Goal: Information Seeking & Learning: Understand process/instructions

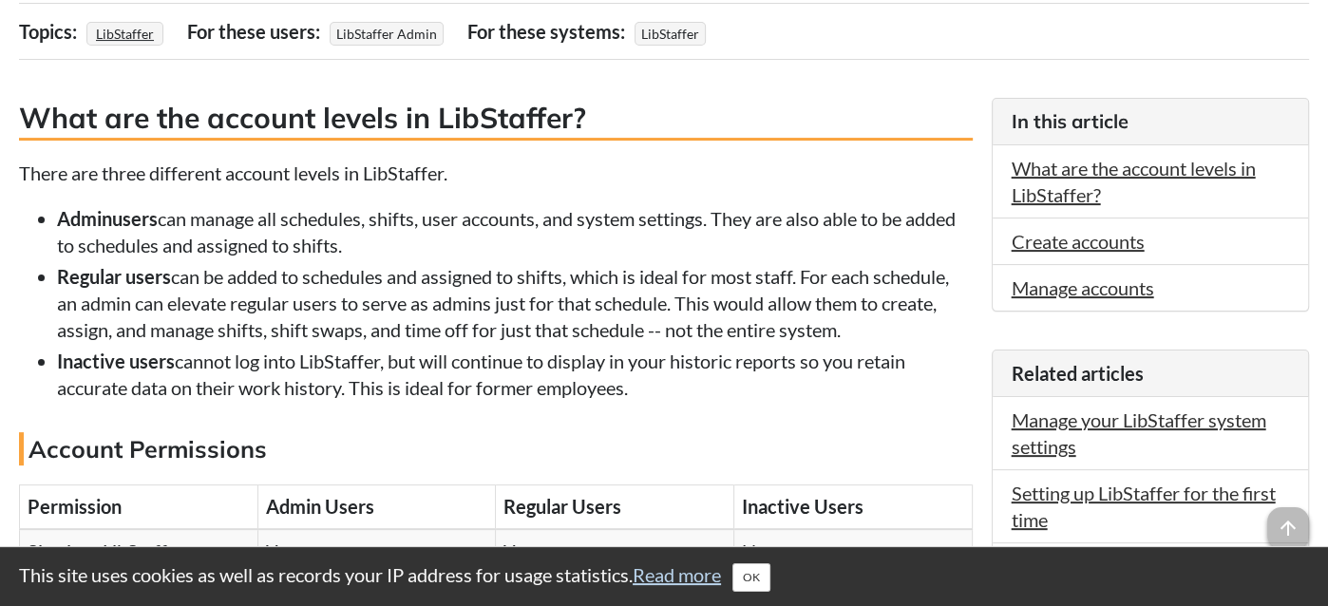
scroll to position [410, 0]
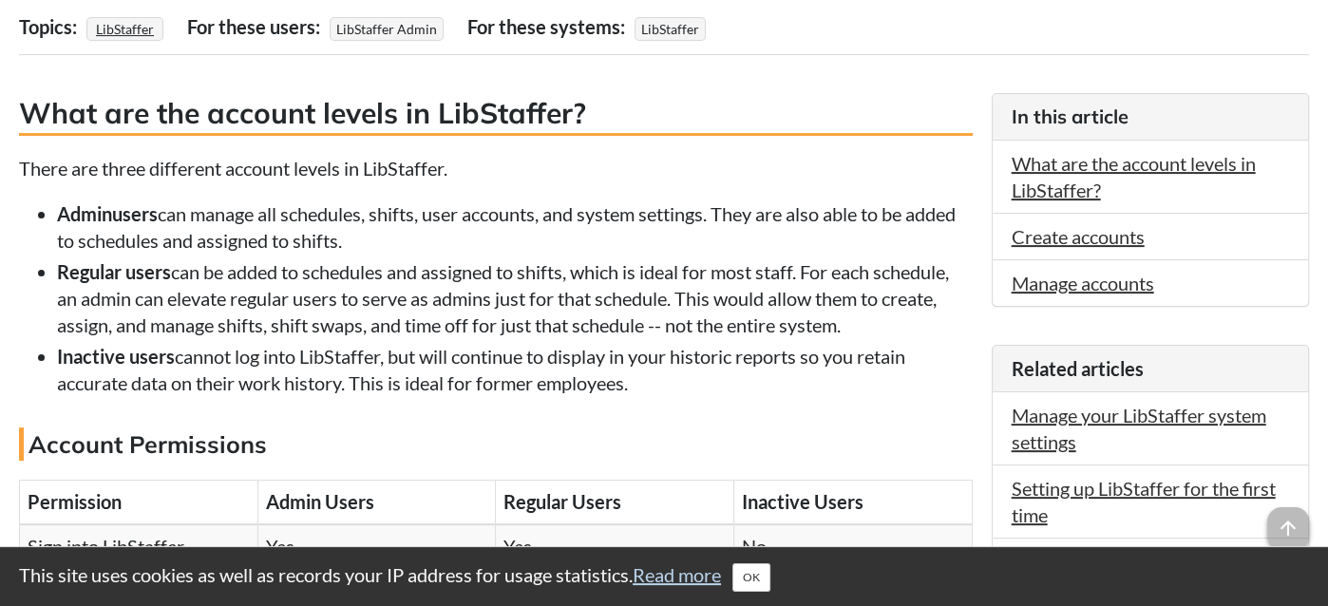
drag, startPoint x: 61, startPoint y: 214, endPoint x: 425, endPoint y: 240, distance: 364.7
click at [425, 240] on li "Admin users can manage all schedules, shifts, user accounts, and system setting…" at bounding box center [515, 226] width 916 height 53
click at [592, 236] on li "Admin users can manage all schedules, shifts, user accounts, and system setting…" at bounding box center [515, 226] width 916 height 53
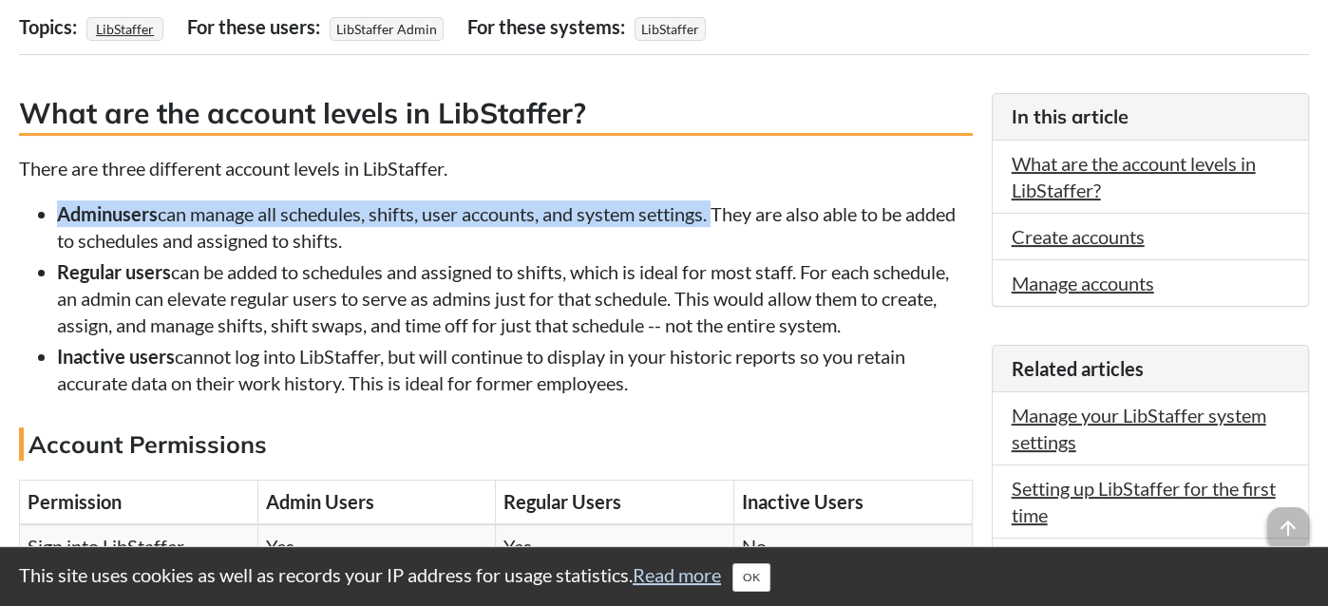
drag, startPoint x: 60, startPoint y: 210, endPoint x: 723, endPoint y: 220, distance: 663.0
click at [723, 220] on li "Admin users can manage all schedules, shifts, user accounts, and system setting…" at bounding box center [515, 226] width 916 height 53
copy li "Admin users can manage all schedules, shifts, user accounts, and system setting…"
drag, startPoint x: 58, startPoint y: 273, endPoint x: 878, endPoint y: 334, distance: 822.0
click at [878, 334] on li "Regular users can be added to schedules and assigned to shifts, which is ideal …" at bounding box center [515, 298] width 916 height 80
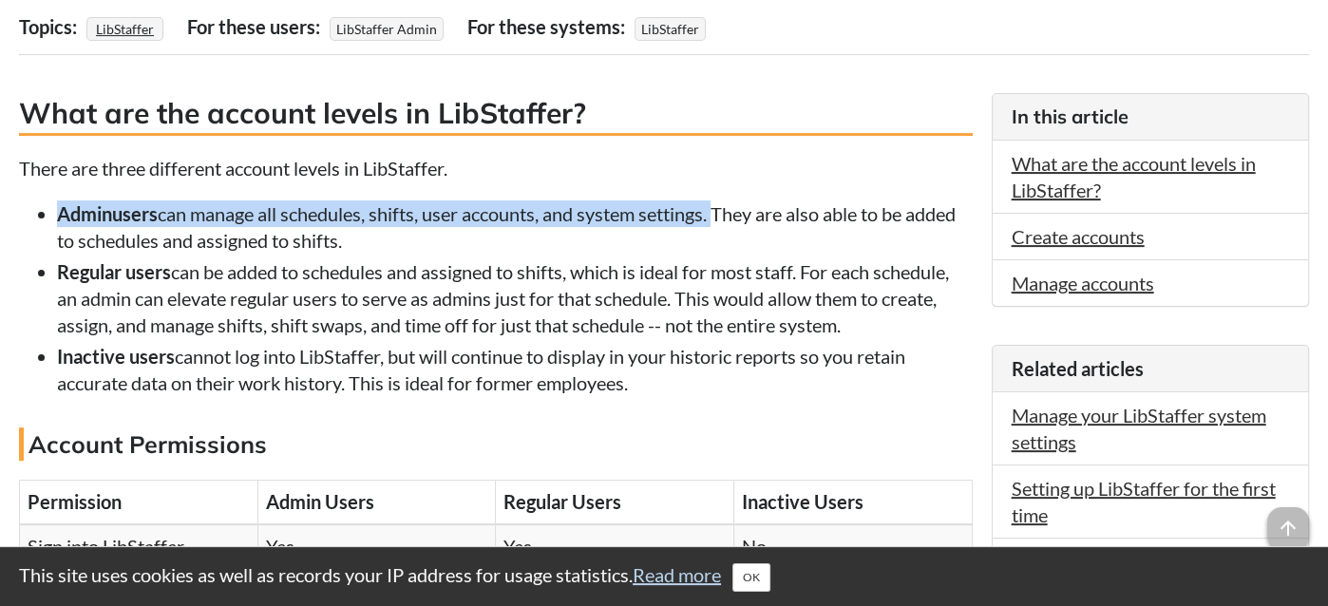
click at [380, 288] on li "Regular users can be added to schedules and assigned to shifts, which is ideal …" at bounding box center [515, 298] width 916 height 80
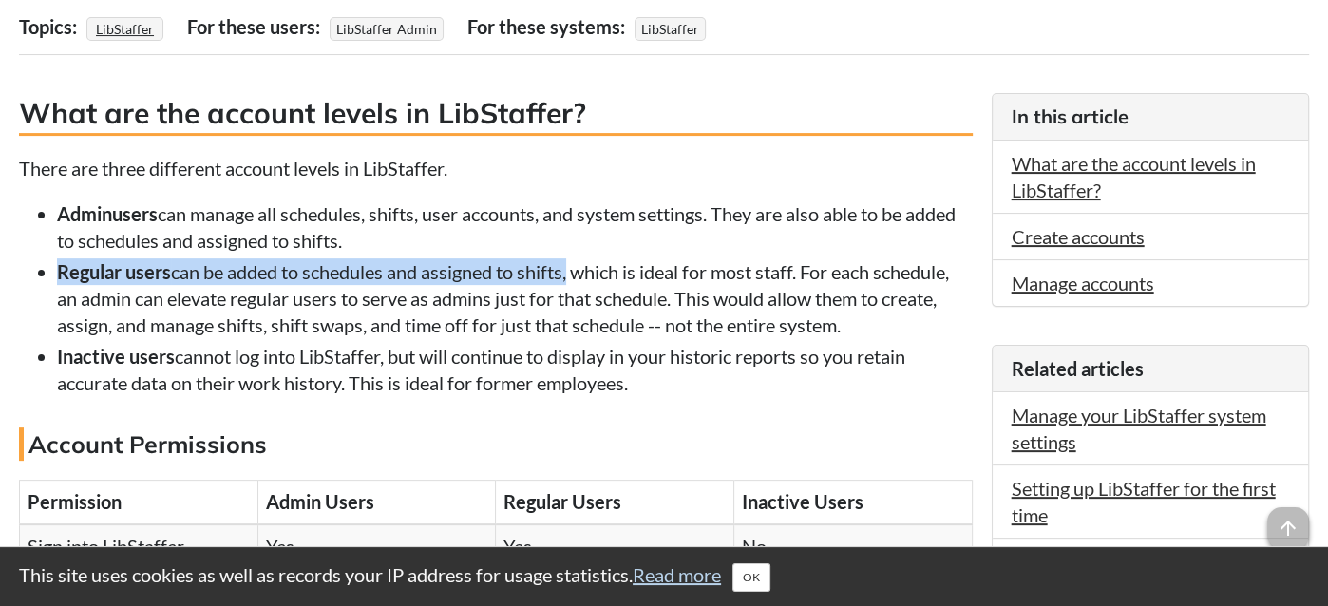
drag, startPoint x: 58, startPoint y: 272, endPoint x: 569, endPoint y: 275, distance: 511.0
click at [569, 275] on li "Regular users can be added to schedules and assigned to shifts, which is ideal …" at bounding box center [515, 298] width 916 height 80
copy li "Regular users can be added to schedules and assigned to shifts"
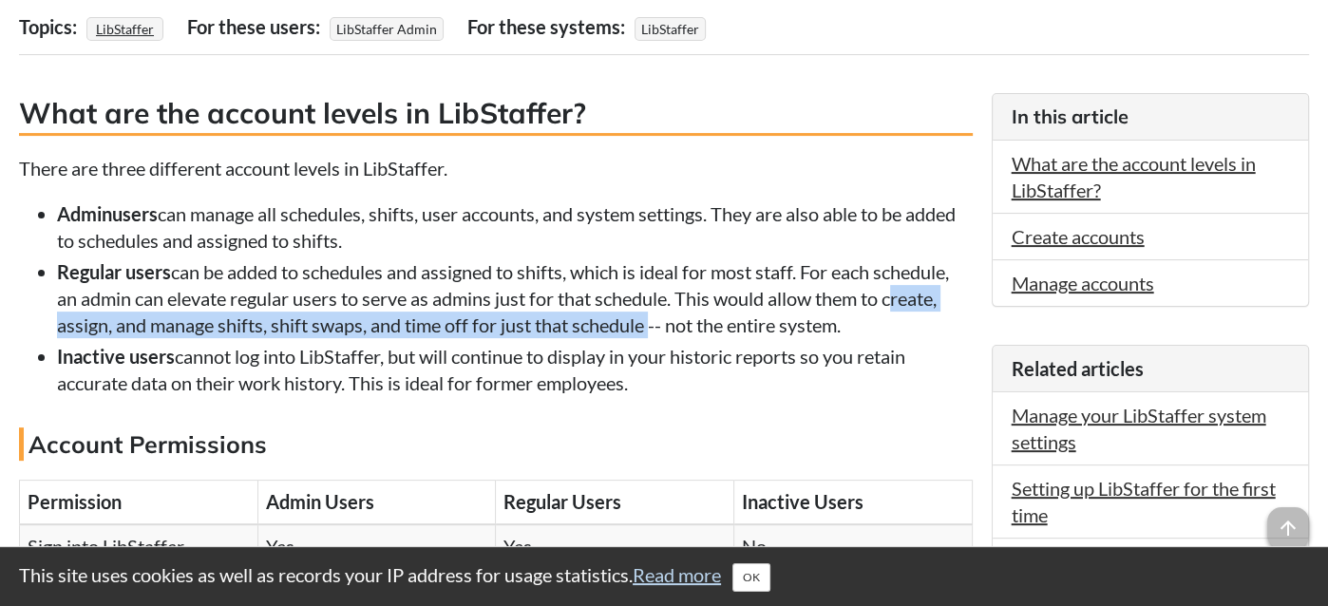
drag, startPoint x: 894, startPoint y: 299, endPoint x: 649, endPoint y: 333, distance: 247.4
click at [649, 333] on li "Regular users can be added to schedules and assigned to shifts, which is ideal …" at bounding box center [515, 298] width 916 height 80
copy li "create, assign, and manage shifts, shift swaps, and time off for just that sche…"
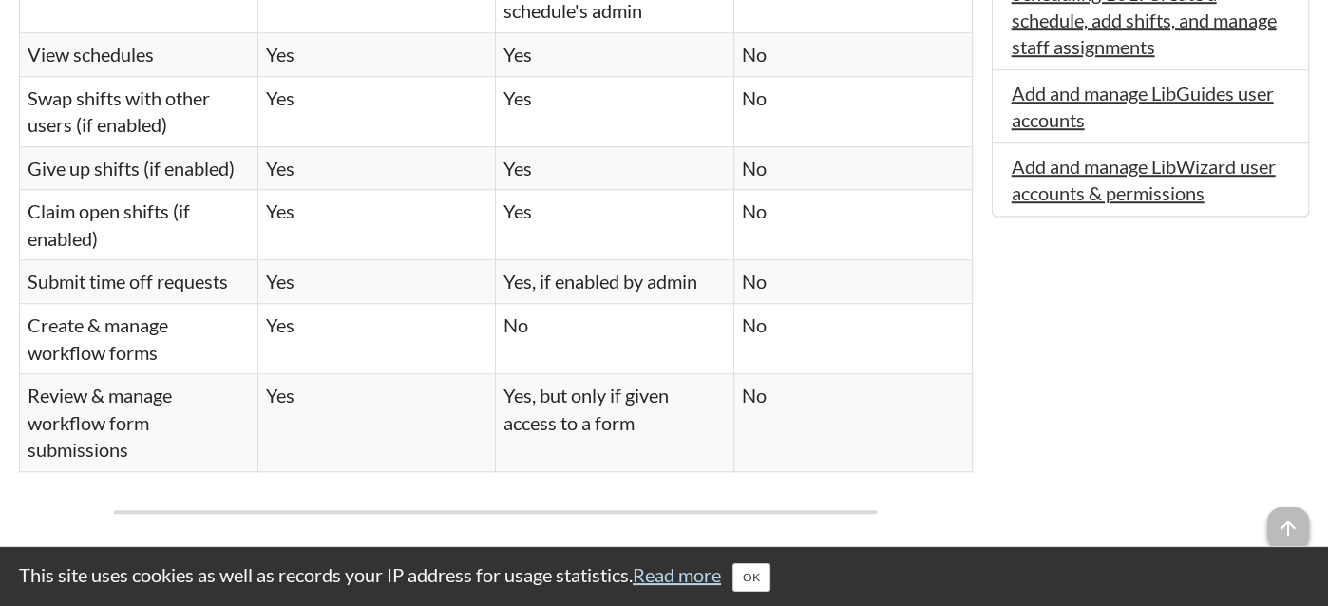
scroll to position [1303, 0]
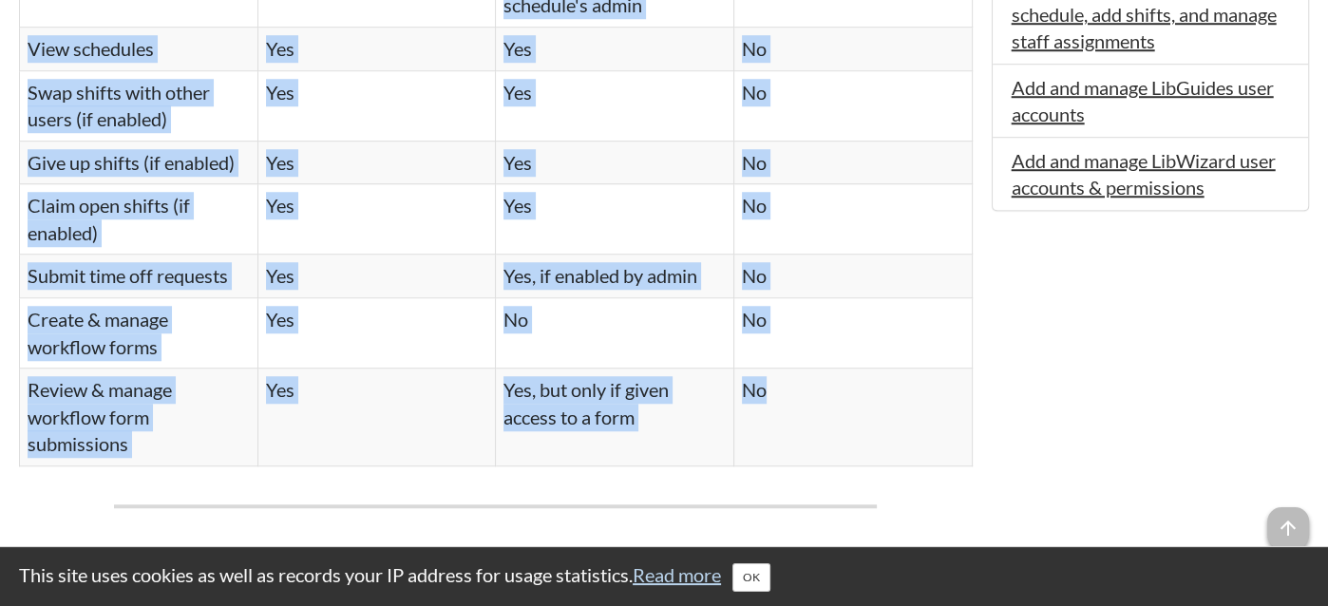
drag, startPoint x: 30, startPoint y: 151, endPoint x: 900, endPoint y: 446, distance: 918.7
click at [900, 446] on table "Permission Admin Users Regular Users Inactive Users Sign into LibStaffer Yes Ye…" at bounding box center [496, 26] width 954 height 879
copy table "Permission Admin Users Regular Users Inactive Users Sign into LibStaffer Yes Ye…"
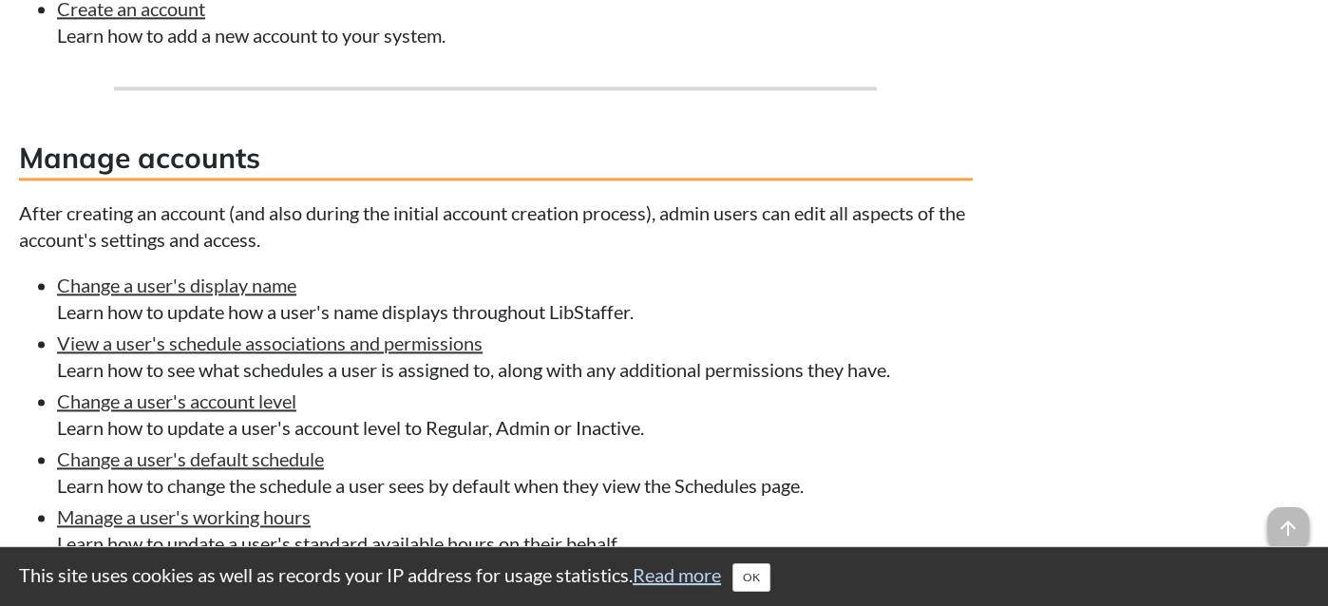
scroll to position [2266, 0]
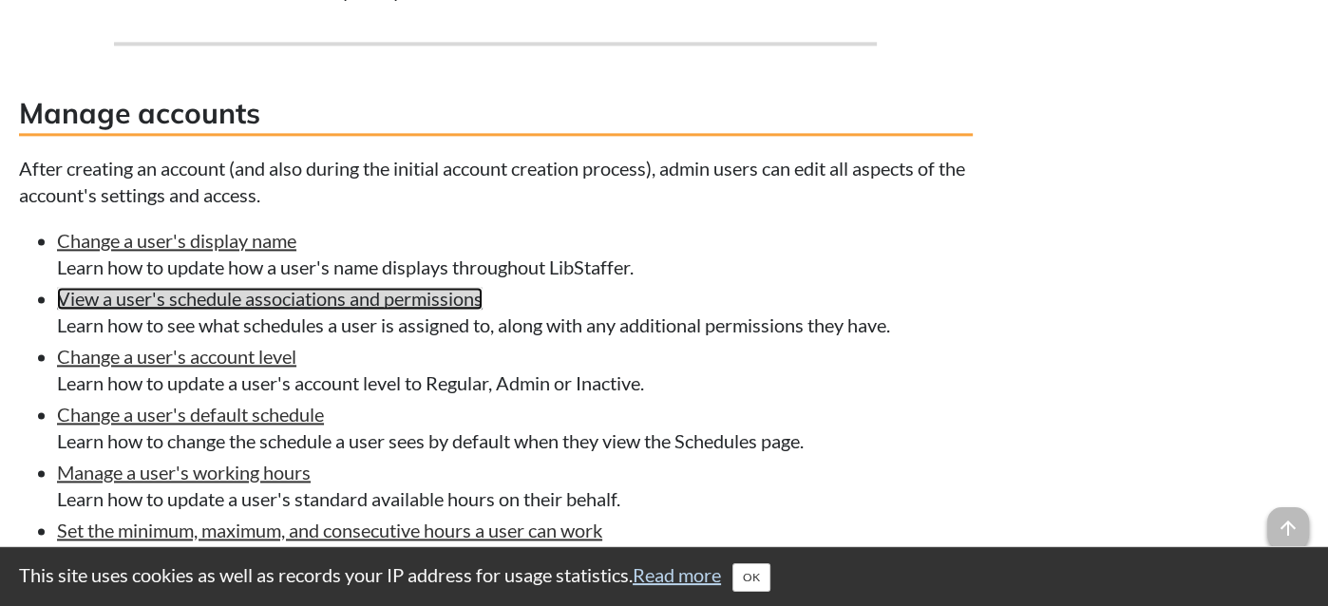
click at [342, 310] on link "View a user's schedule associations and permissions" at bounding box center [269, 298] width 425 height 23
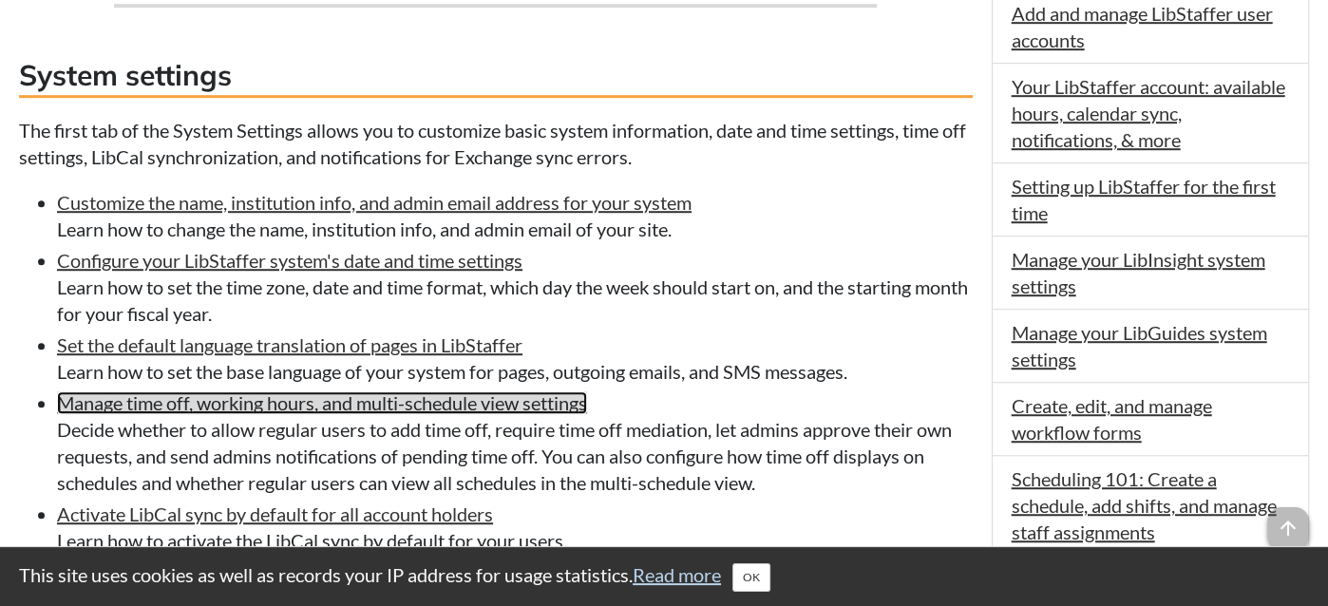
scroll to position [1103, 0]
